Goal: Information Seeking & Learning: Learn about a topic

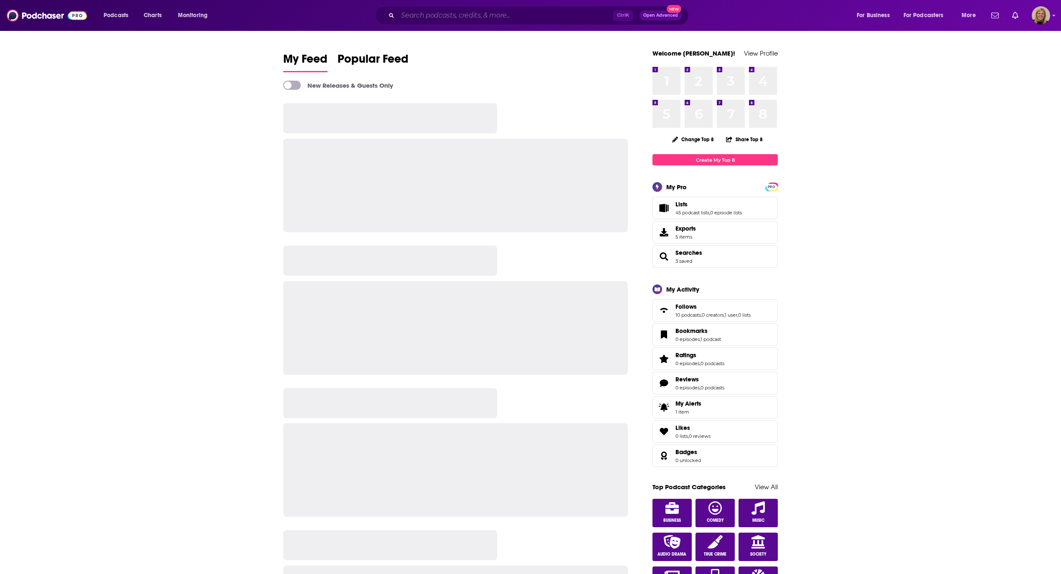
click at [418, 19] on input "Search podcasts, credits, & more..." at bounding box center [505, 15] width 215 height 13
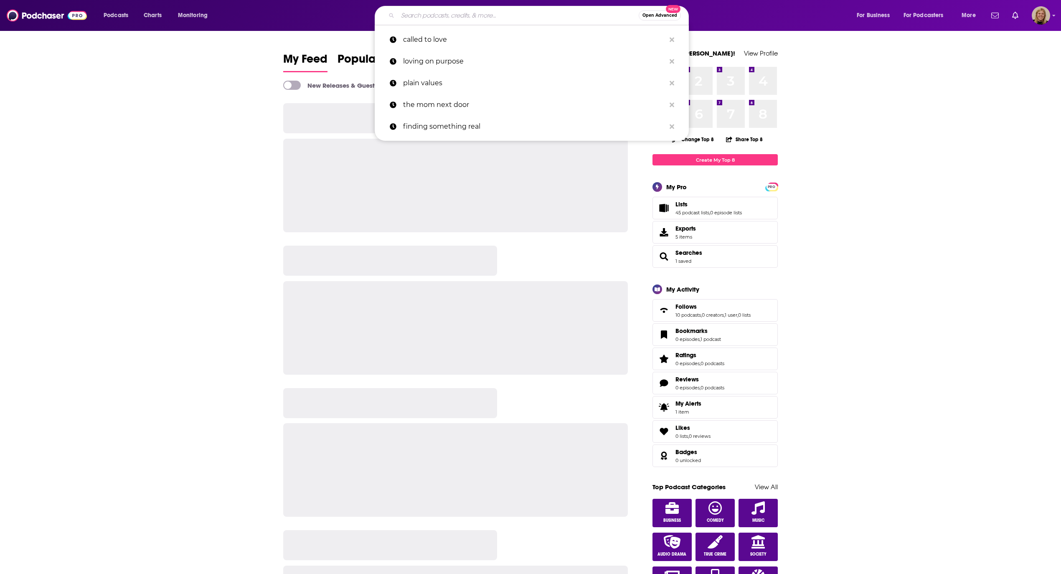
type input "y"
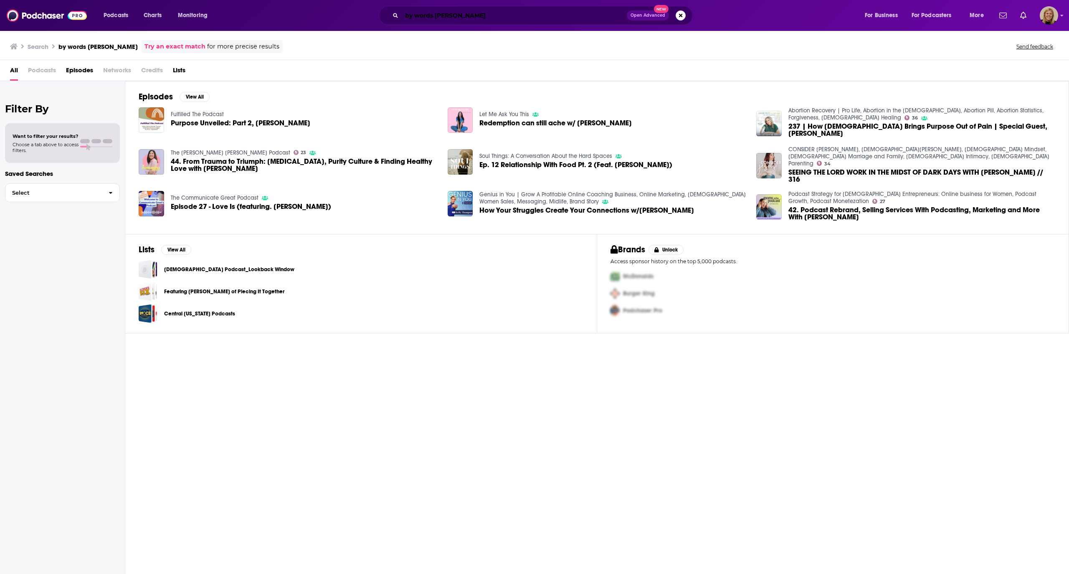
click at [487, 10] on input "by words [PERSON_NAME]" at bounding box center [514, 15] width 225 height 13
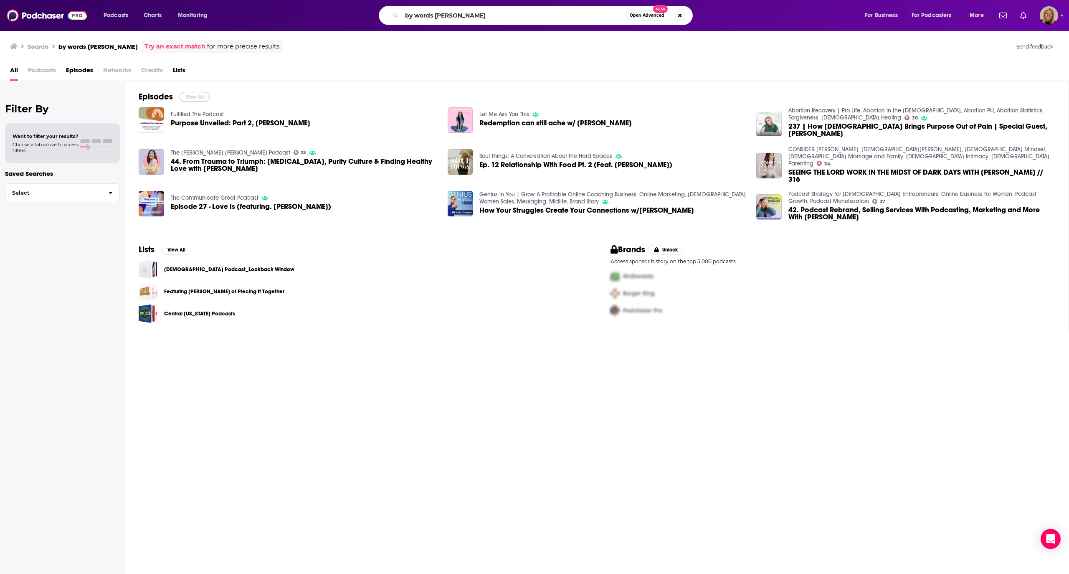
click at [198, 94] on button "View All" at bounding box center [195, 97] width 30 height 10
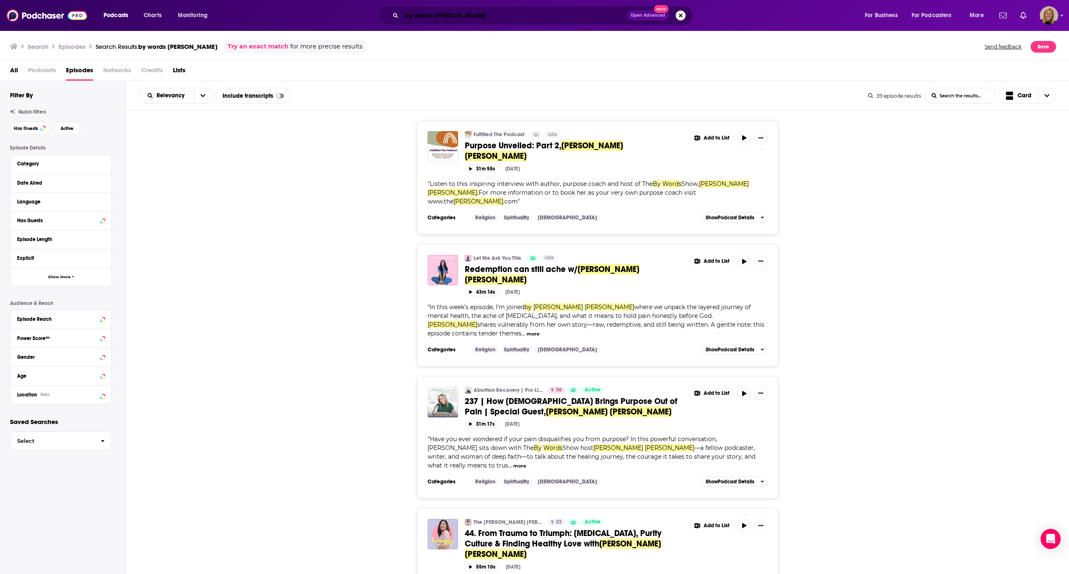
click at [434, 17] on input "by words [PERSON_NAME]" at bounding box center [514, 15] width 225 height 13
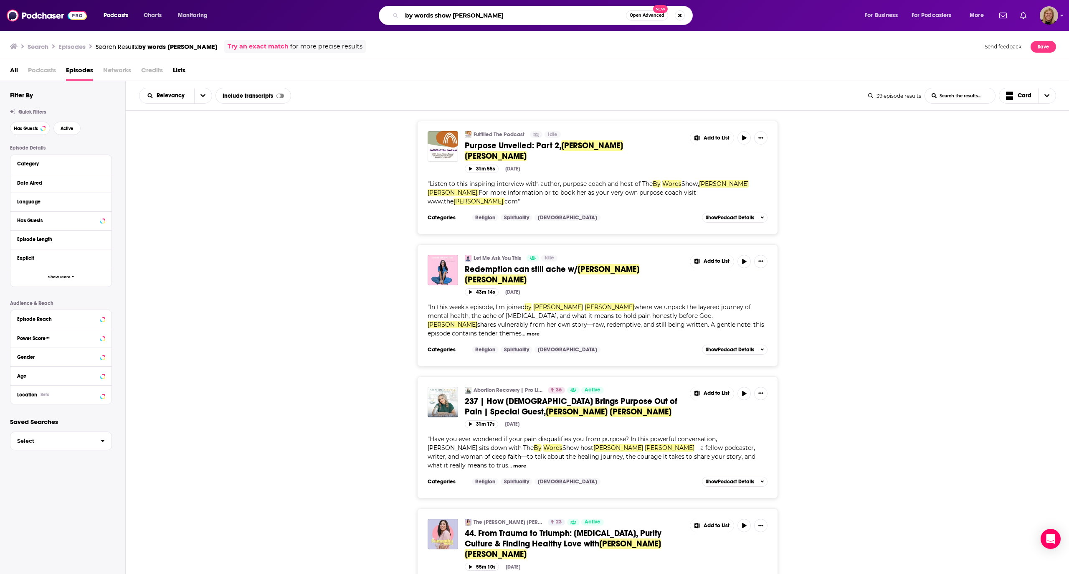
click at [517, 12] on input "by words show [PERSON_NAME]" at bounding box center [514, 15] width 224 height 13
type input "by words show [PERSON_NAME]"
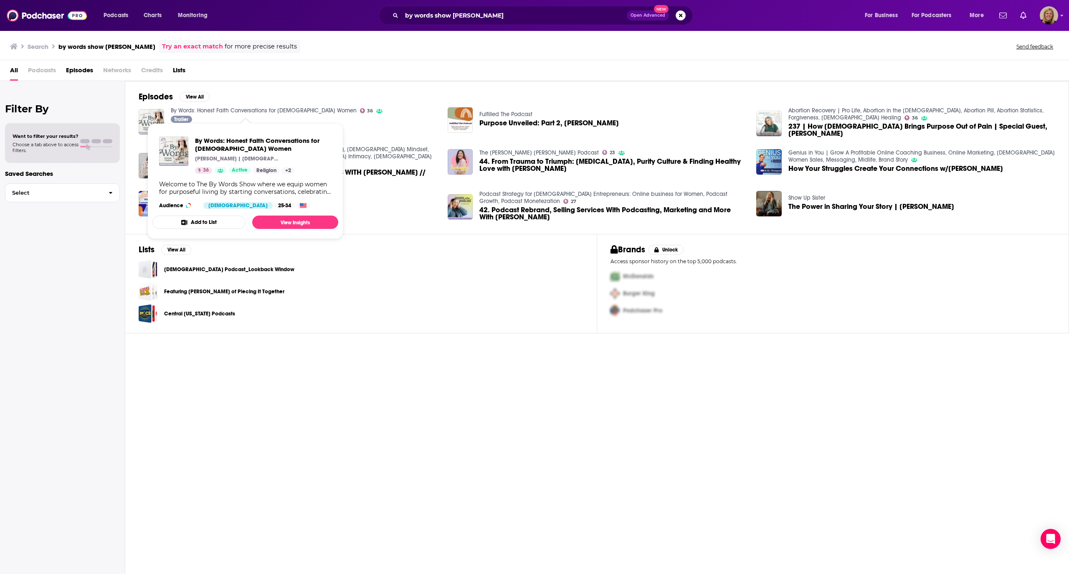
click at [239, 112] on link "By Words: Honest Faith Conversations for [DEMOGRAPHIC_DATA] Women" at bounding box center [264, 110] width 186 height 7
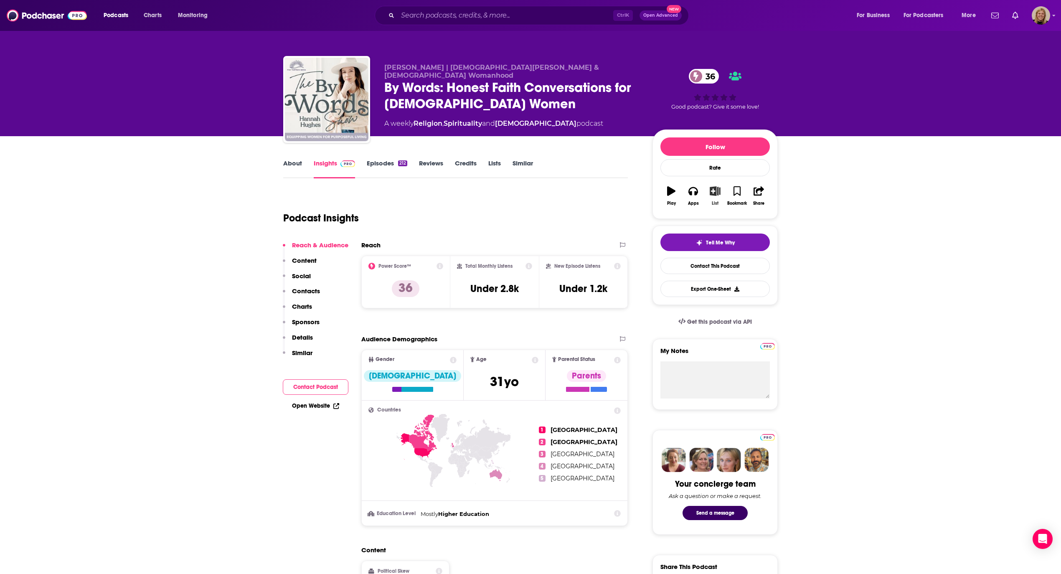
click at [712, 193] on icon "button" at bounding box center [715, 190] width 10 height 9
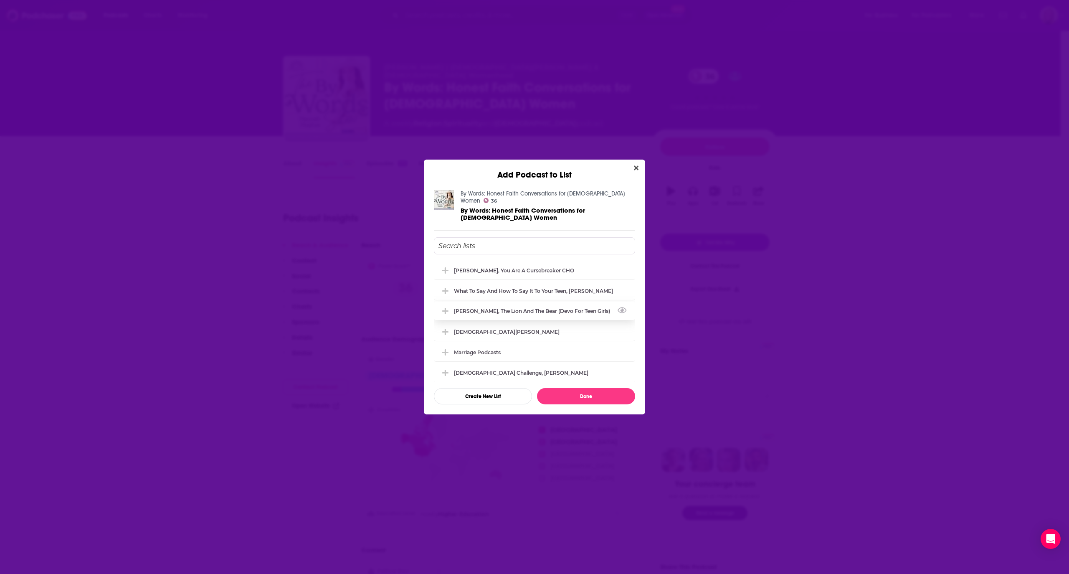
click at [543, 308] on div "[PERSON_NAME], The Lion and the Bear (devo for teen girls)" at bounding box center [534, 311] width 161 height 6
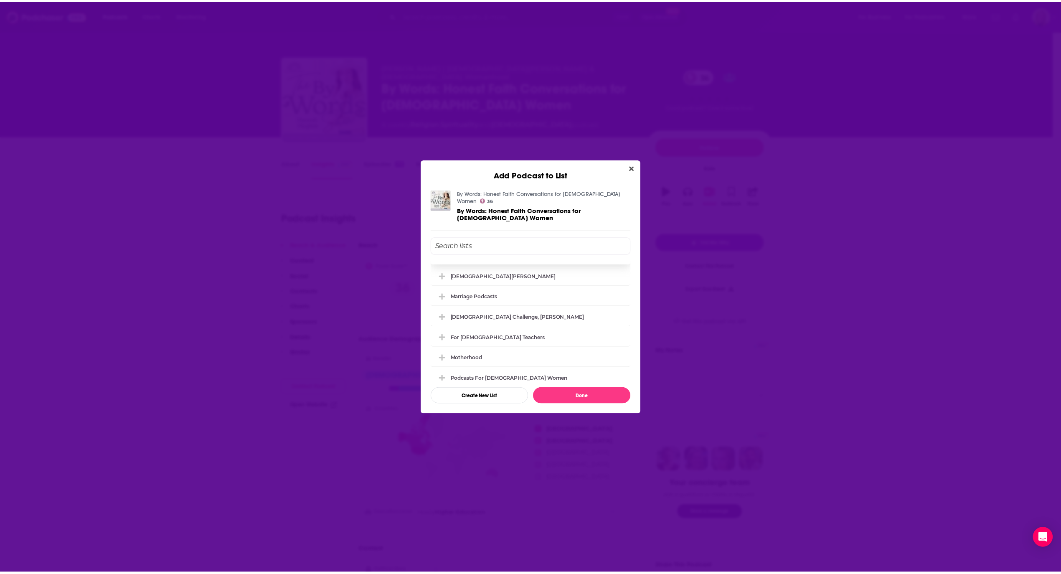
scroll to position [111, 0]
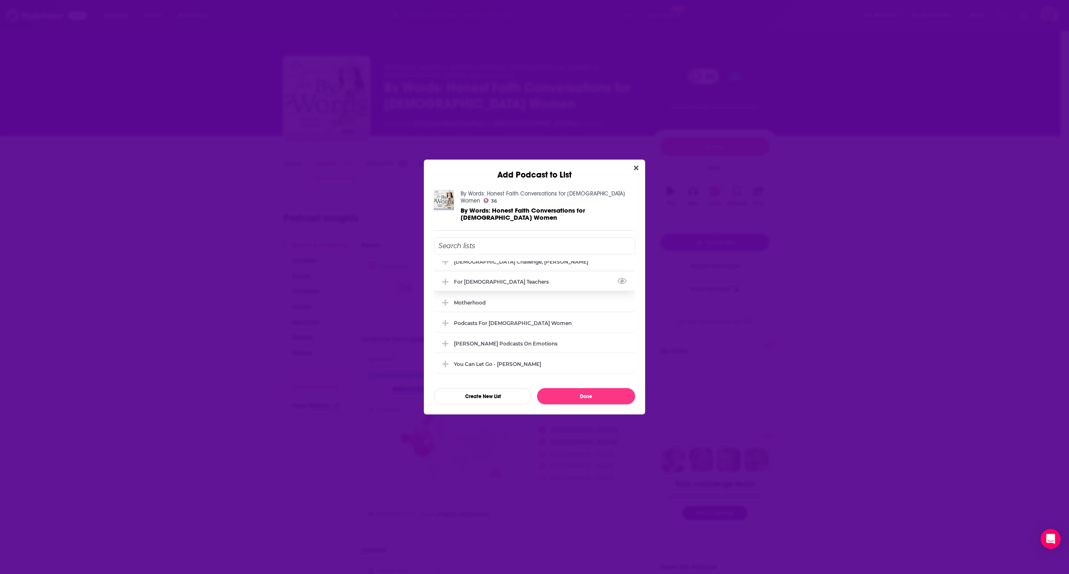
drag, startPoint x: 495, startPoint y: 277, endPoint x: 490, endPoint y: 286, distance: 10.0
click at [495, 279] on div "For [DEMOGRAPHIC_DATA] Teachers" at bounding box center [504, 282] width 100 height 6
click at [482, 321] on div "Podcasts for [DEMOGRAPHIC_DATA] Women" at bounding box center [515, 322] width 123 height 6
click at [578, 388] on button "Done" at bounding box center [586, 396] width 98 height 16
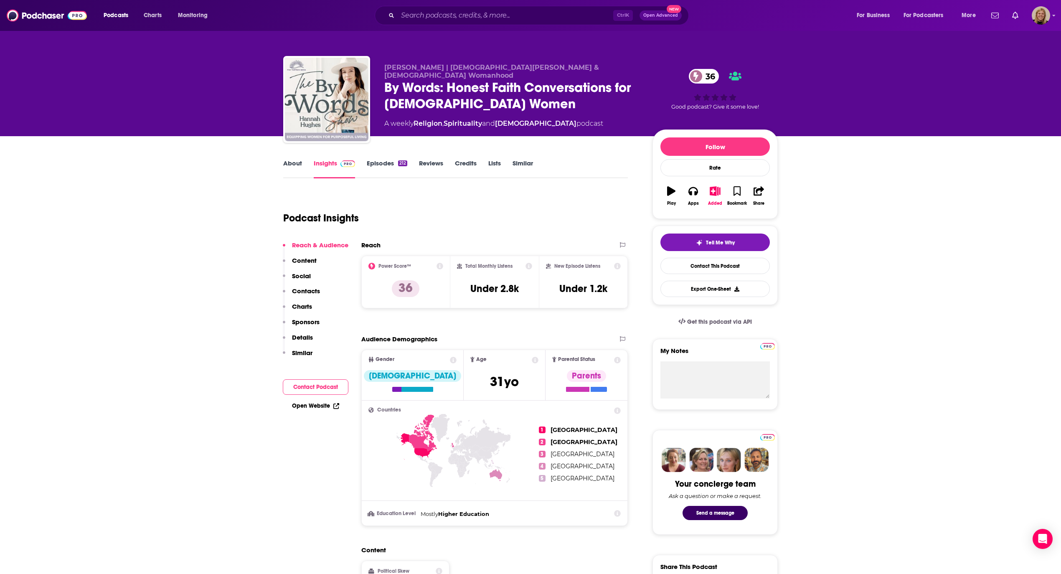
click at [294, 165] on link "About" at bounding box center [292, 168] width 19 height 19
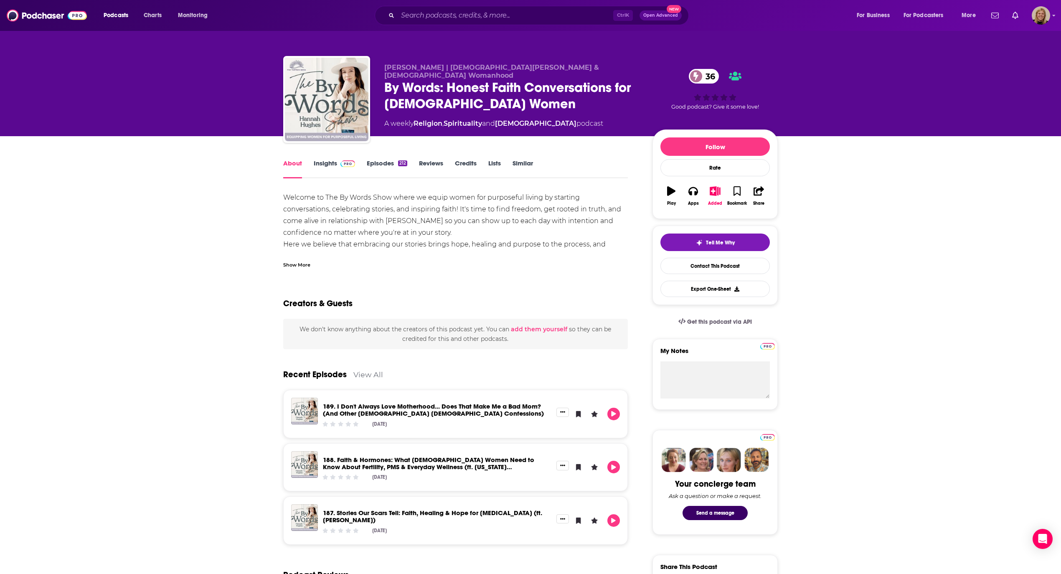
click at [301, 264] on div "Show More" at bounding box center [296, 264] width 27 height 8
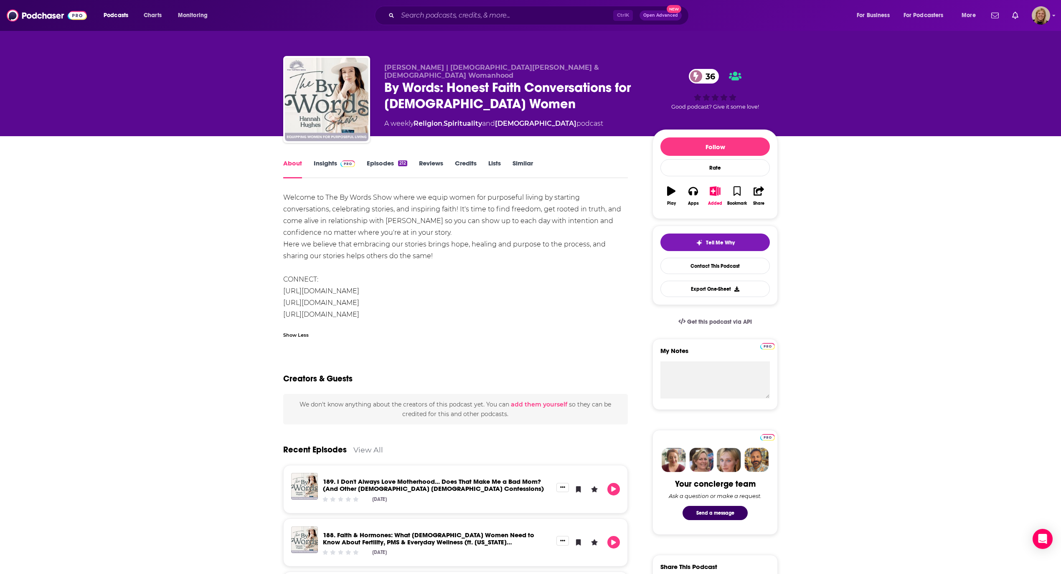
click at [328, 162] on link "Insights" at bounding box center [334, 168] width 41 height 19
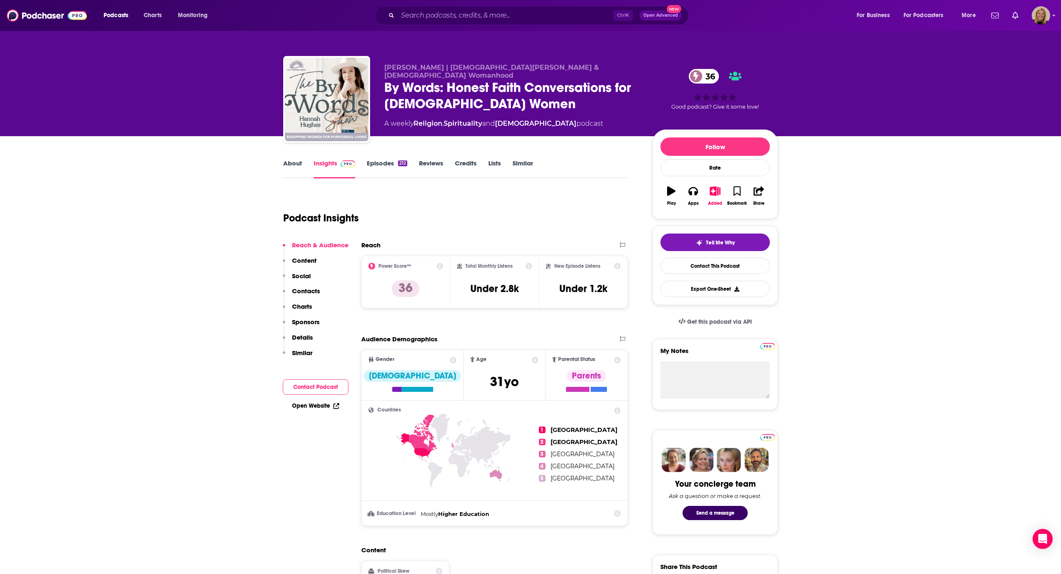
click at [328, 162] on link "Insights" at bounding box center [334, 168] width 41 height 19
click at [464, 12] on input "Search podcasts, credits, & more..." at bounding box center [505, 15] width 215 height 13
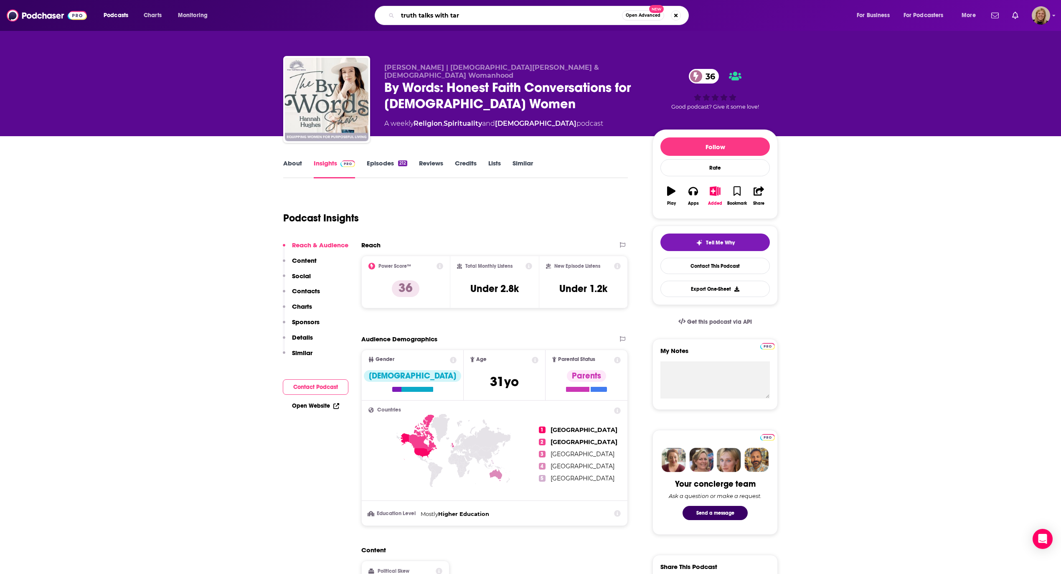
type input "truth talks with [PERSON_NAME]"
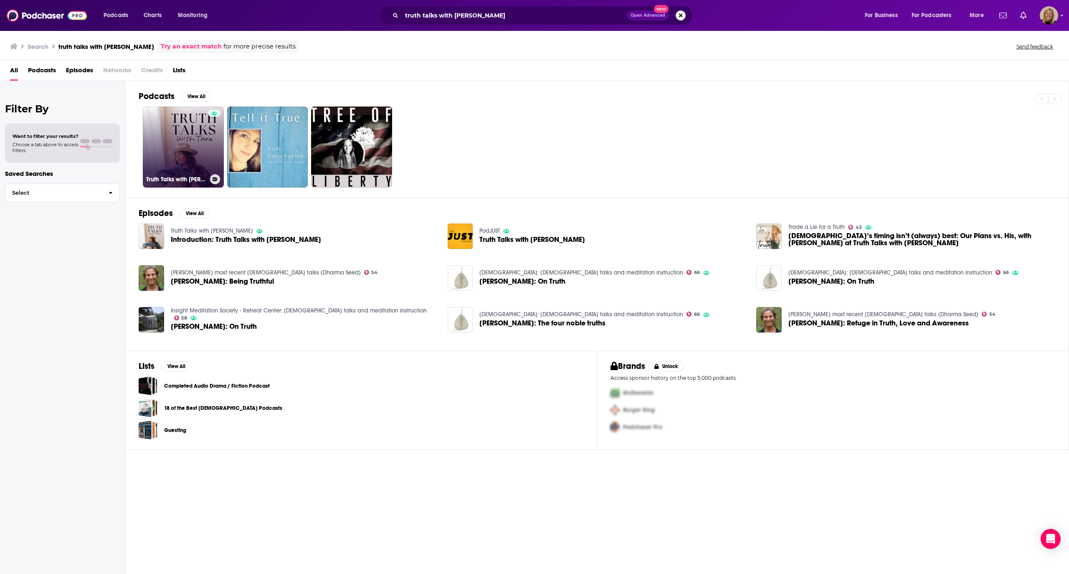
click at [201, 136] on link "Truth Talks with [PERSON_NAME]" at bounding box center [183, 146] width 81 height 81
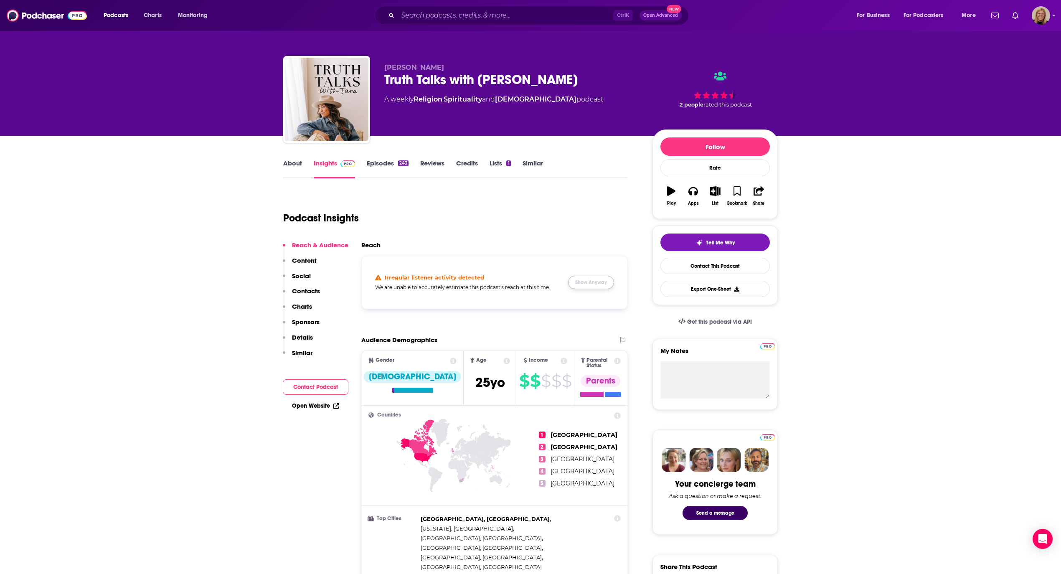
click at [602, 280] on button "Show Anyway" at bounding box center [591, 282] width 46 height 13
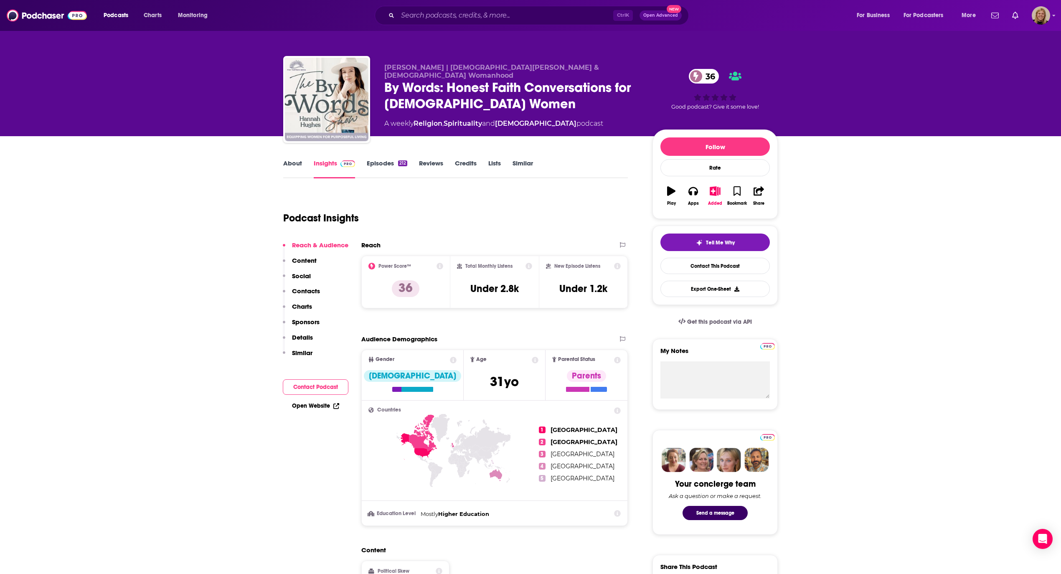
click at [293, 167] on link "About" at bounding box center [292, 168] width 19 height 19
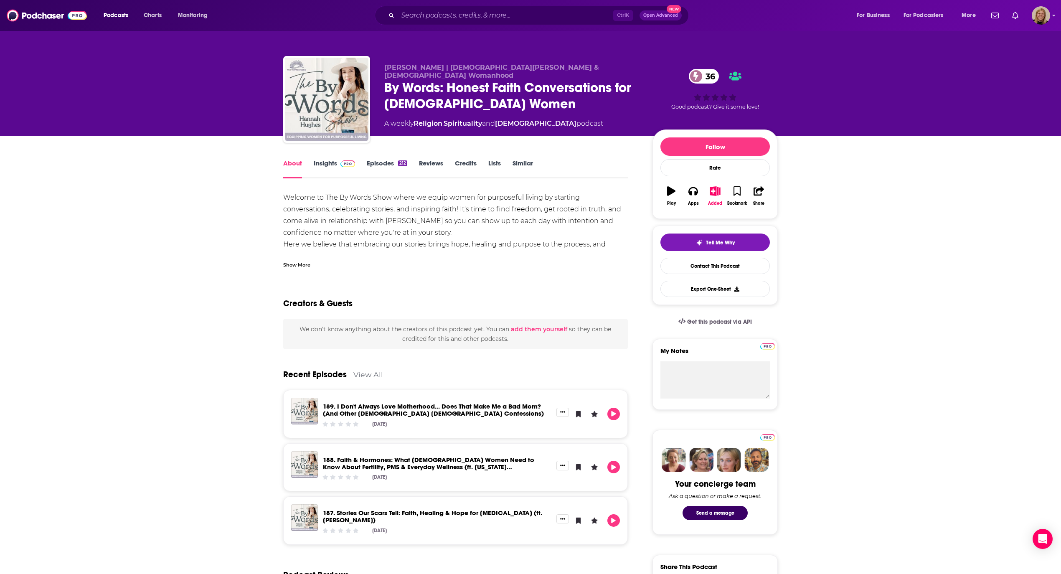
click at [291, 263] on div "Show More" at bounding box center [296, 264] width 27 height 8
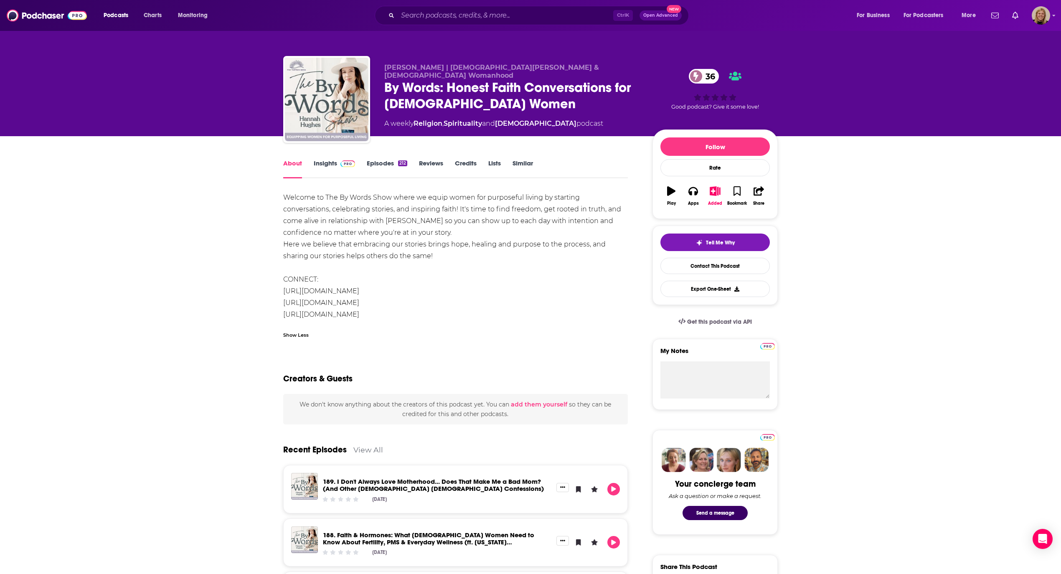
click at [373, 162] on link "Episodes 212" at bounding box center [387, 168] width 41 height 19
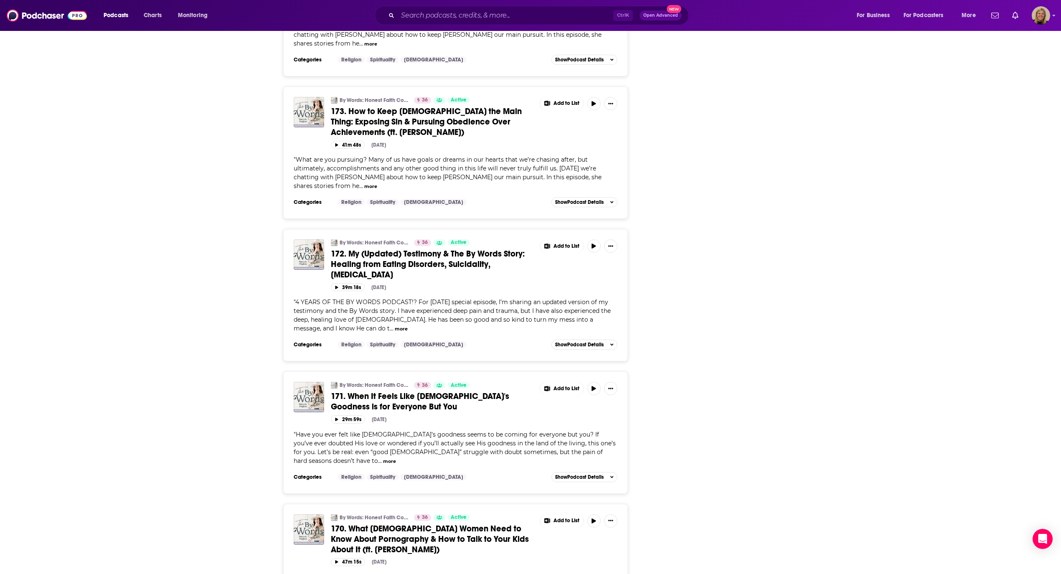
scroll to position [2561, 0]
